Goal: Task Accomplishment & Management: Use online tool/utility

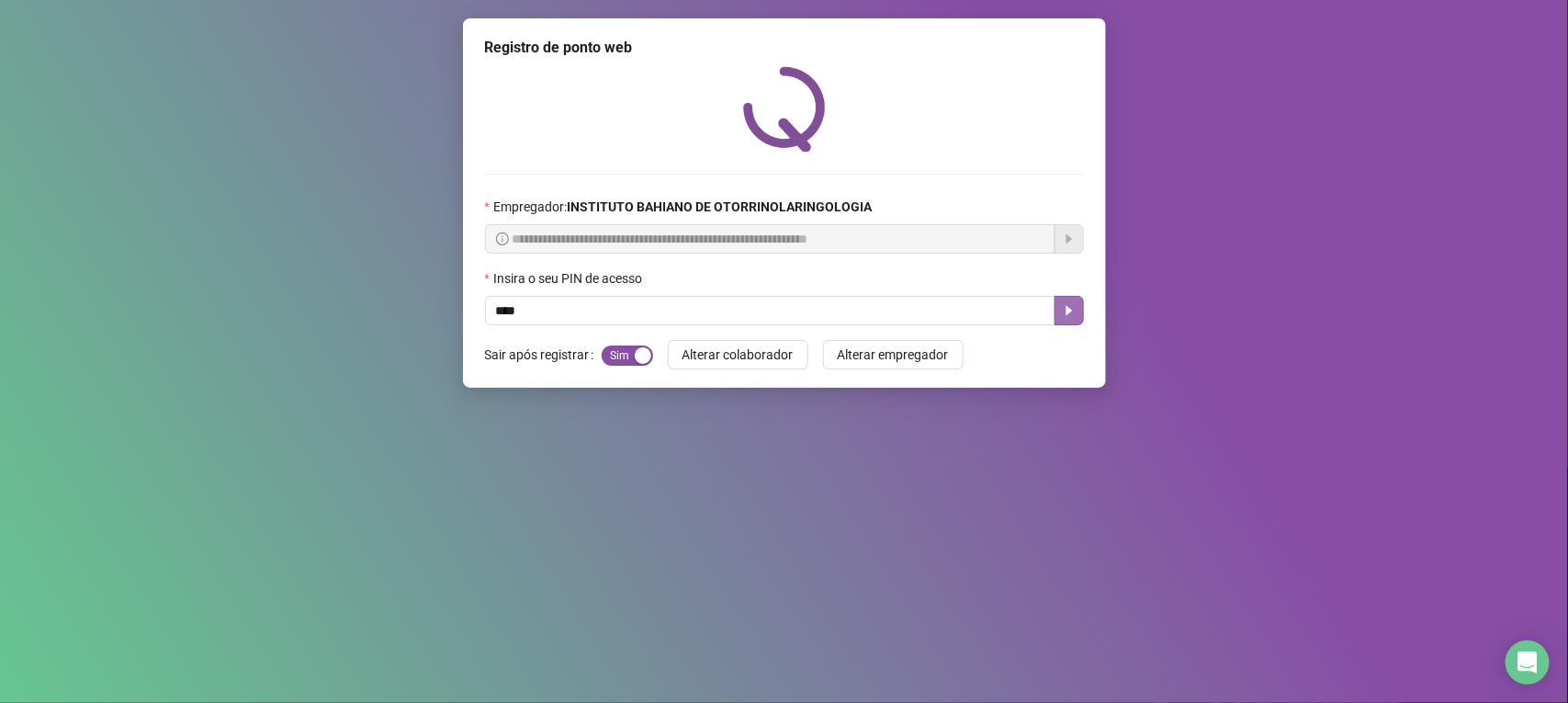
click at [1063, 303] on button "button" at bounding box center [1069, 310] width 29 height 29
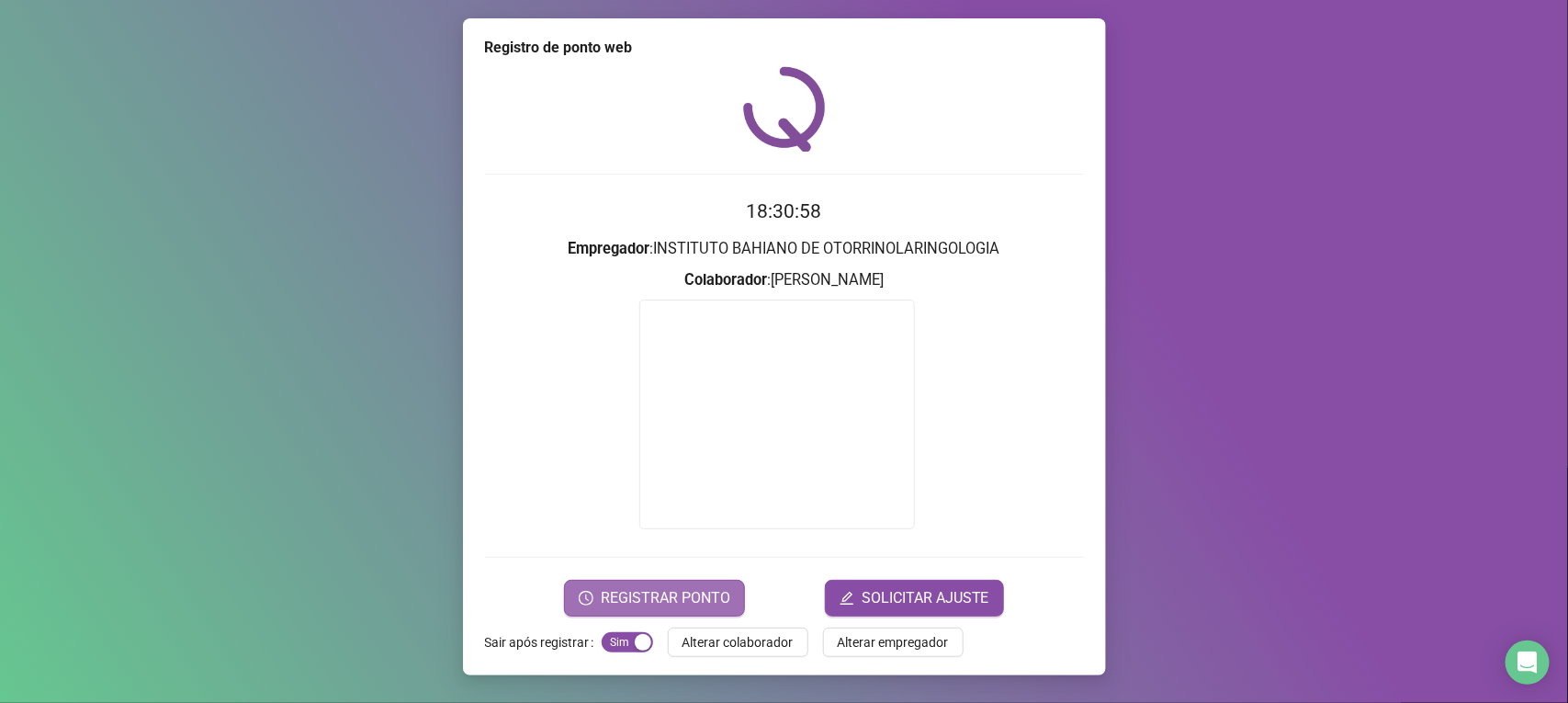
click at [685, 590] on span "REGISTRAR PONTO" at bounding box center [665, 598] width 130 height 22
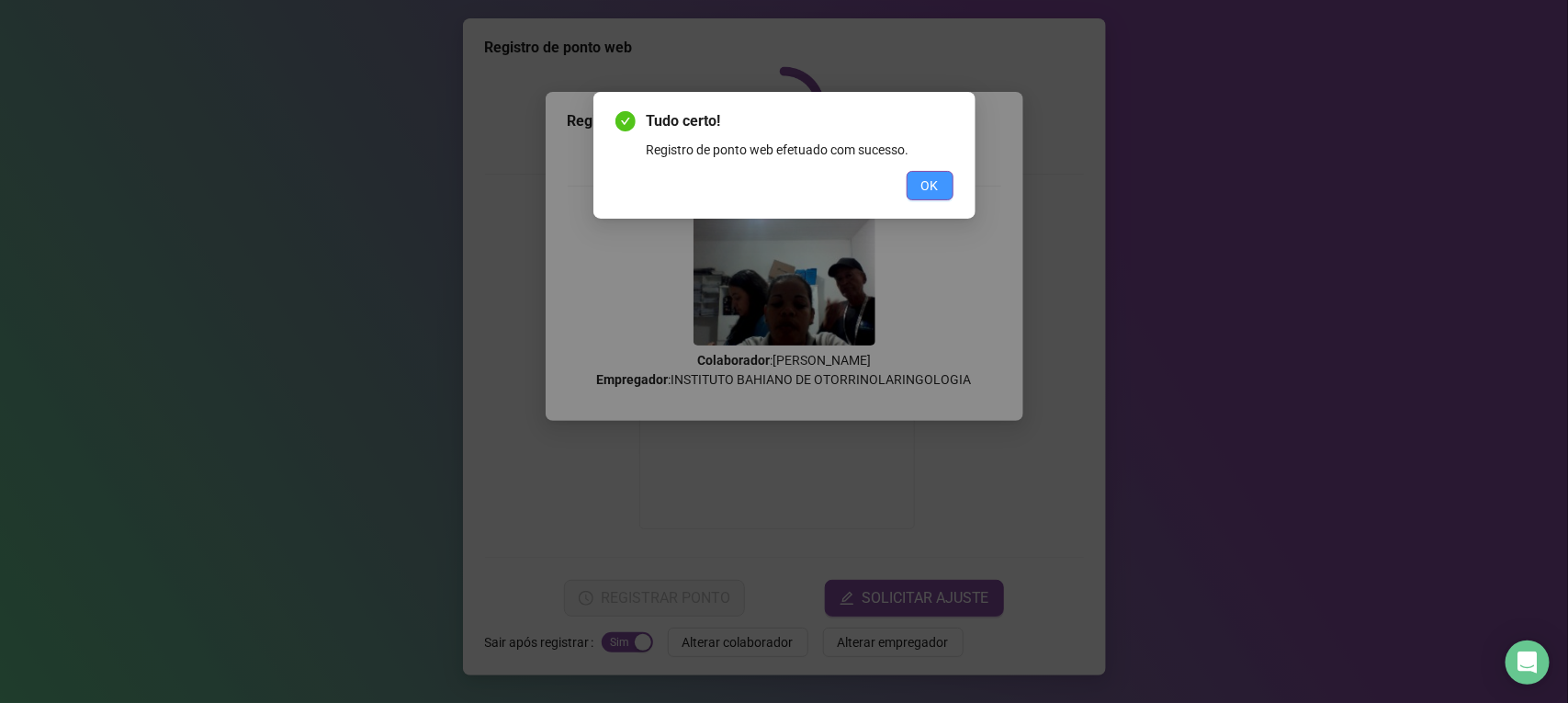
click at [922, 184] on span "OK" at bounding box center [930, 185] width 17 height 20
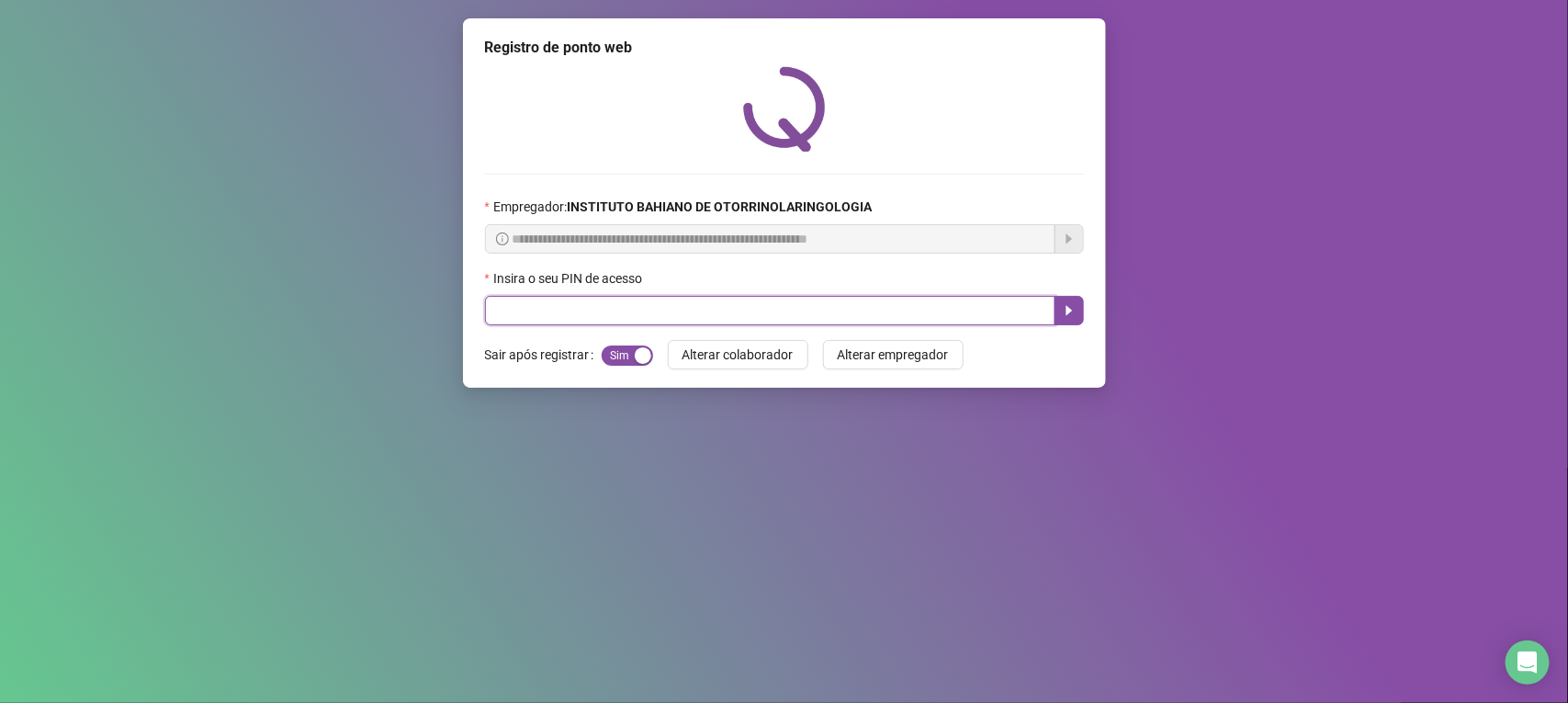
click at [894, 315] on input "text" at bounding box center [770, 310] width 570 height 29
click at [494, 315] on input "text" at bounding box center [770, 310] width 570 height 29
type input "****"
click at [1063, 303] on button "button" at bounding box center [1069, 310] width 29 height 29
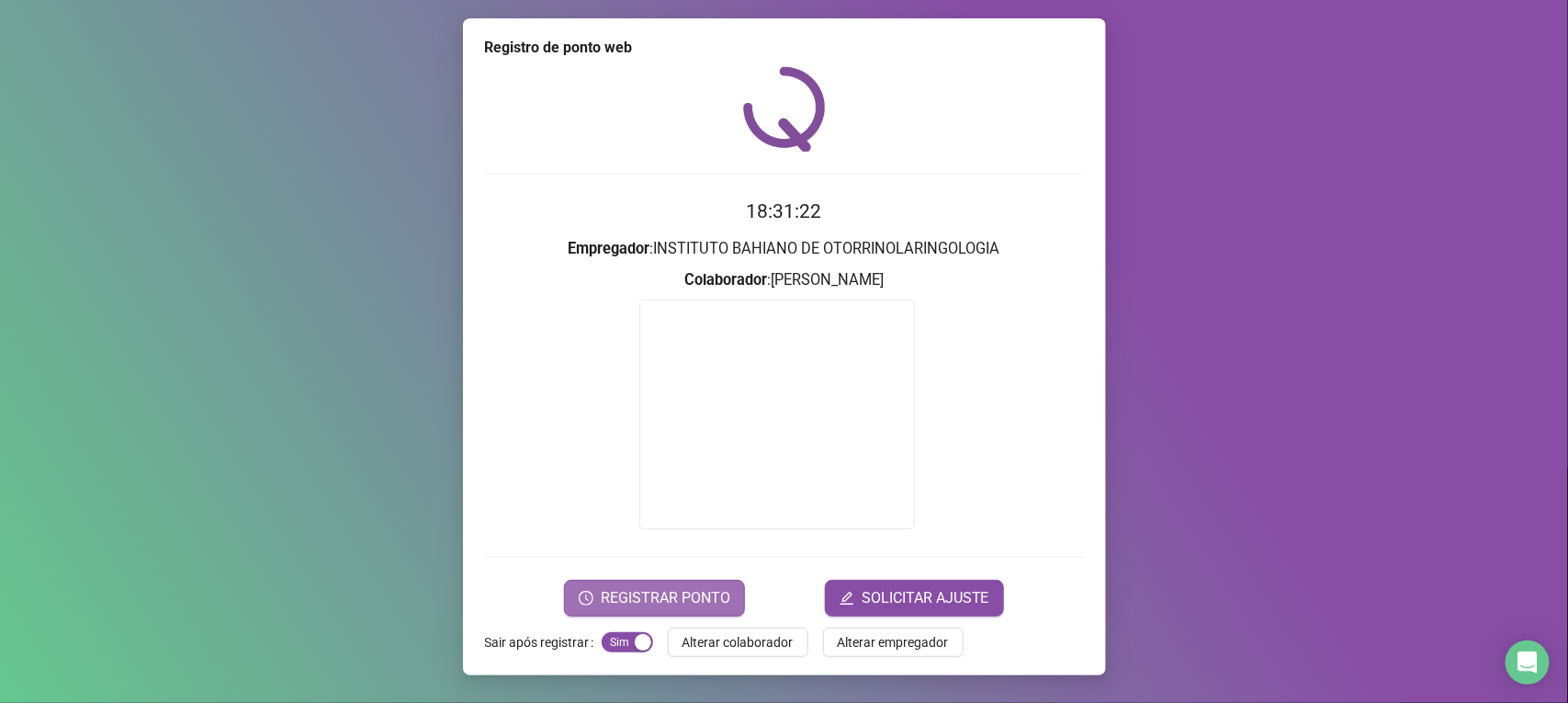
click at [584, 593] on icon "clock-circle" at bounding box center [586, 599] width 15 height 15
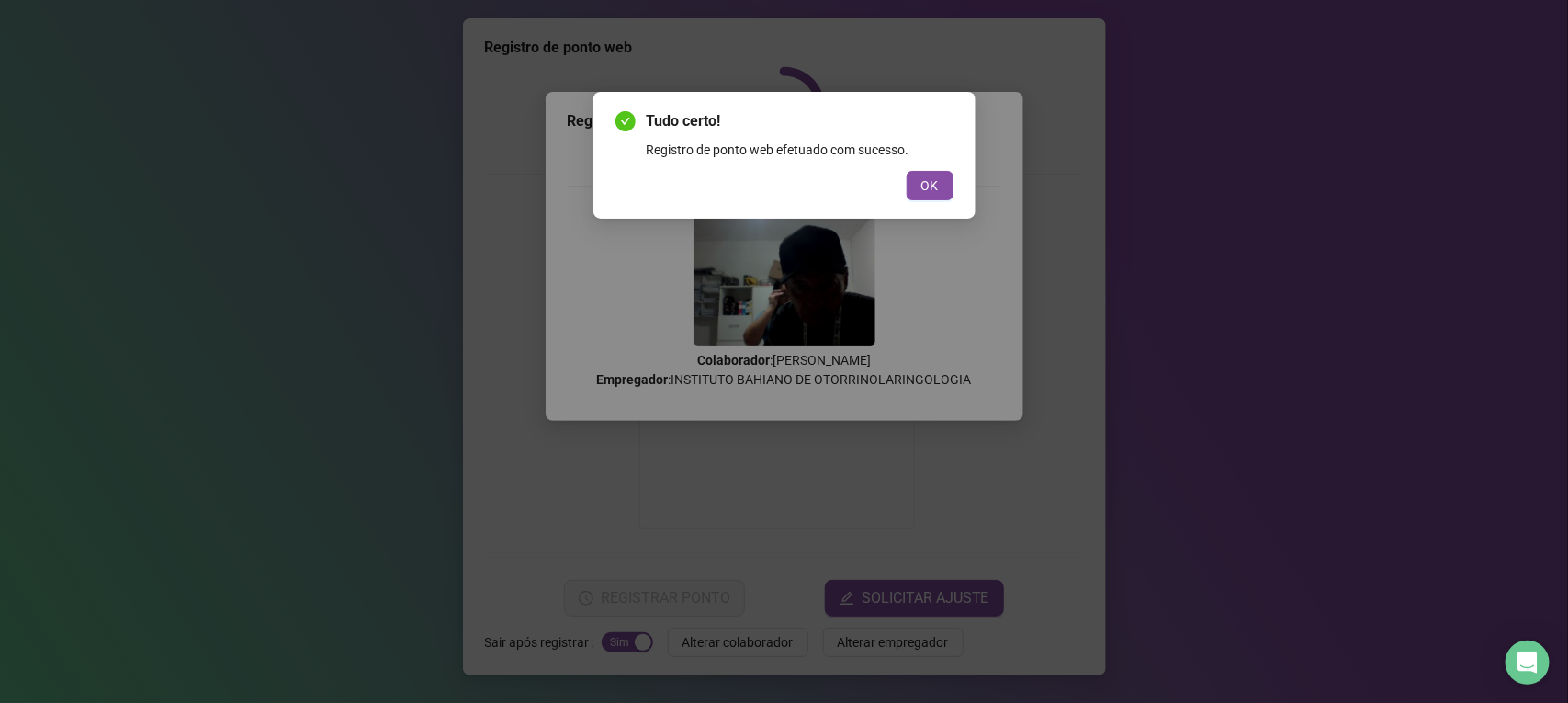
click at [927, 180] on span "OK" at bounding box center [930, 185] width 17 height 20
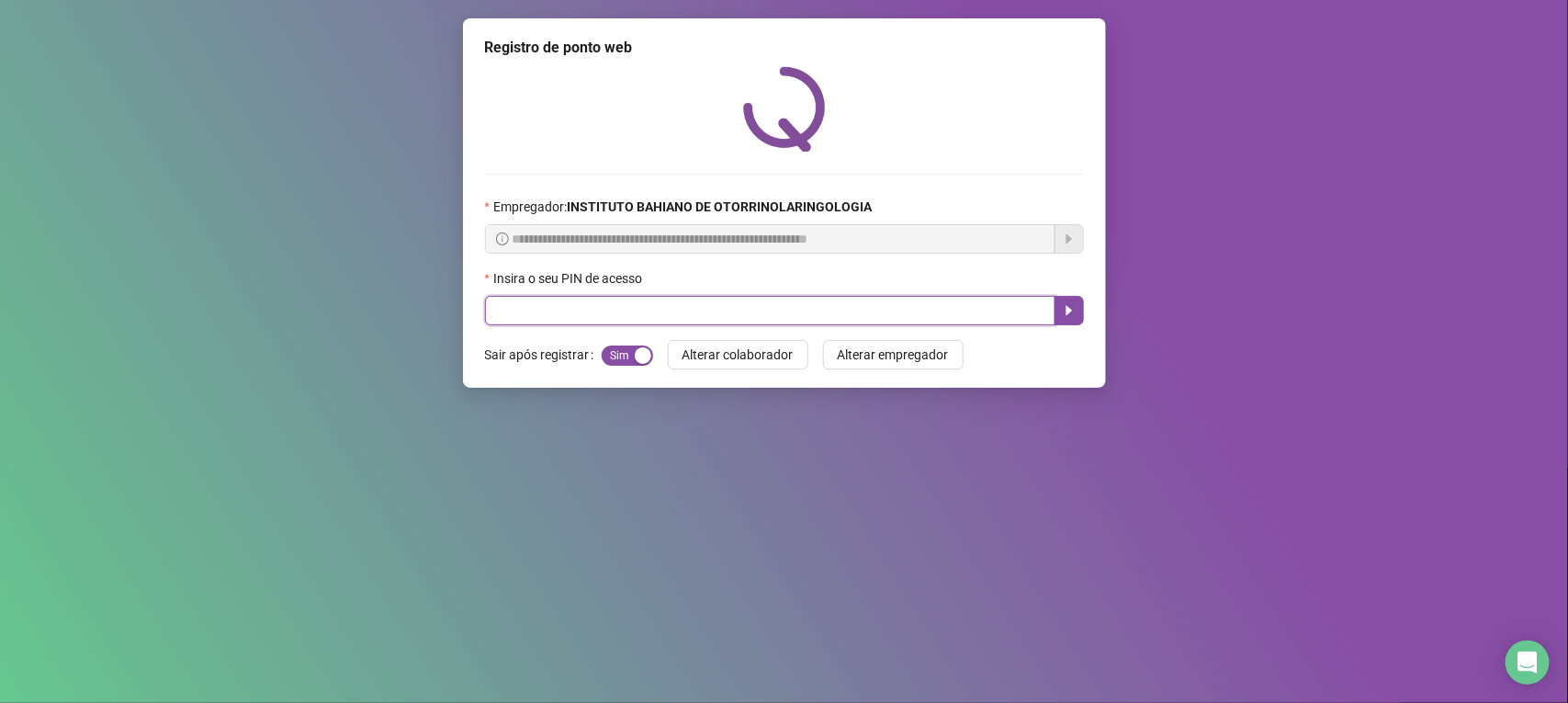
click at [943, 299] on input "text" at bounding box center [770, 310] width 570 height 29
type input "****"
click at [1054, 318] on button "button" at bounding box center [1069, 310] width 29 height 29
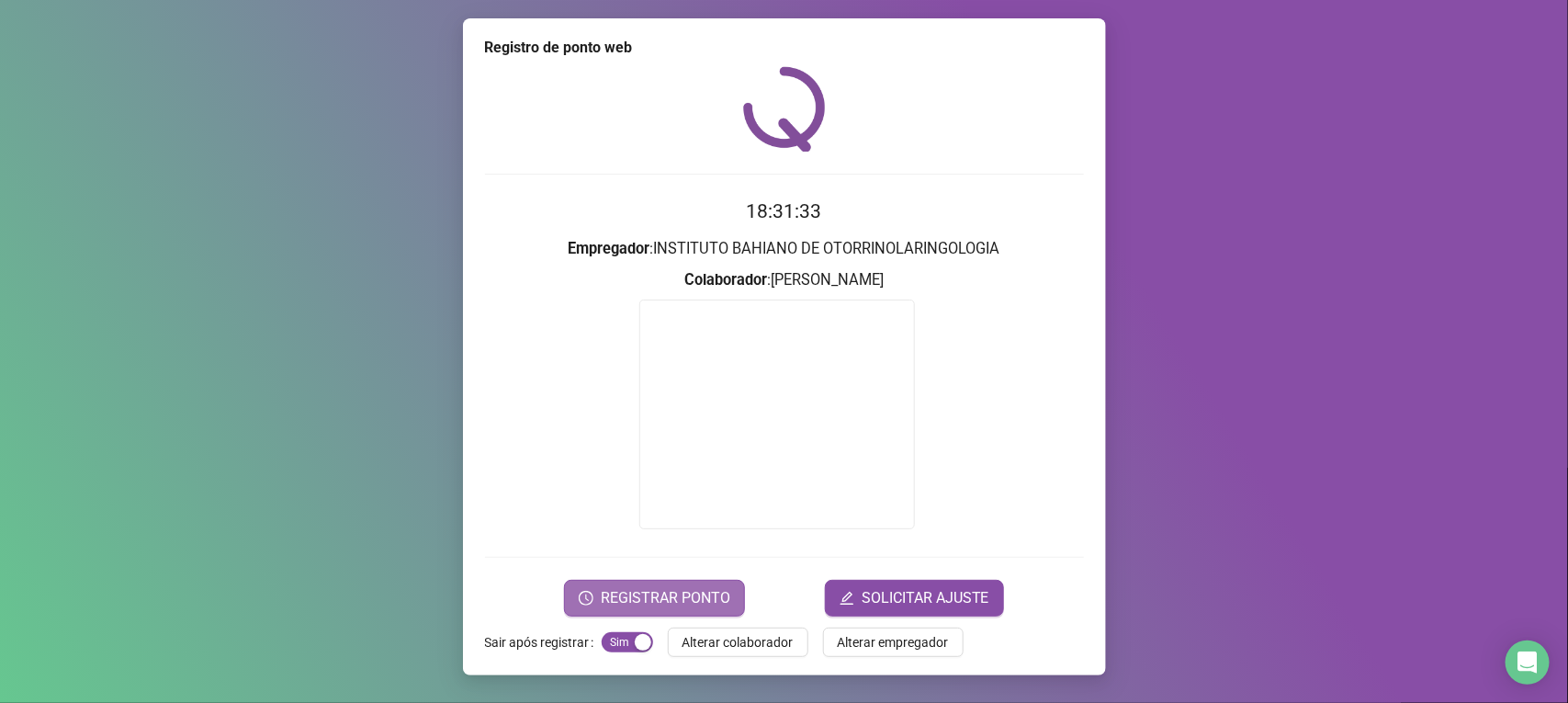
click at [676, 593] on span "REGISTRAR PONTO" at bounding box center [665, 598] width 130 height 22
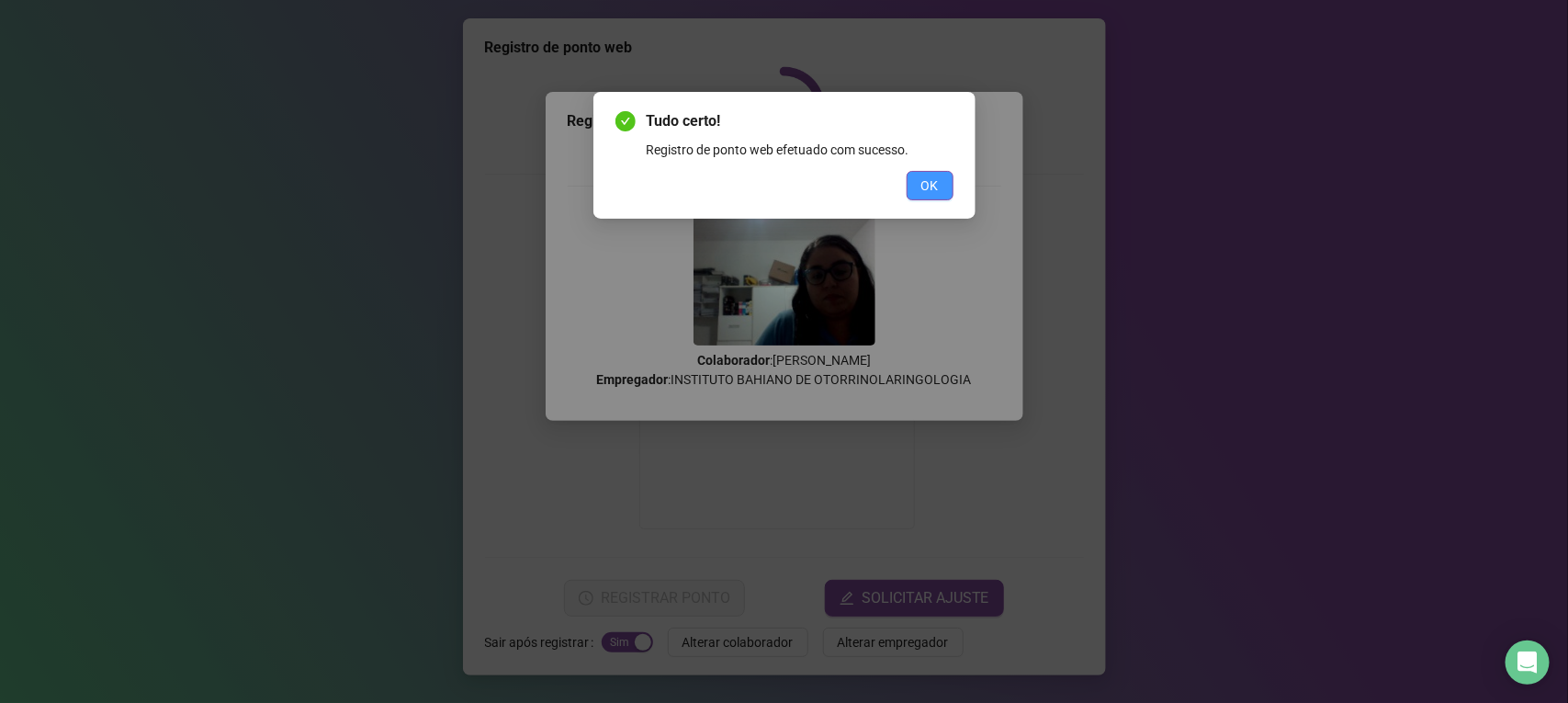
click at [924, 179] on span "OK" at bounding box center [930, 185] width 17 height 20
